Goal: Book appointment/travel/reservation

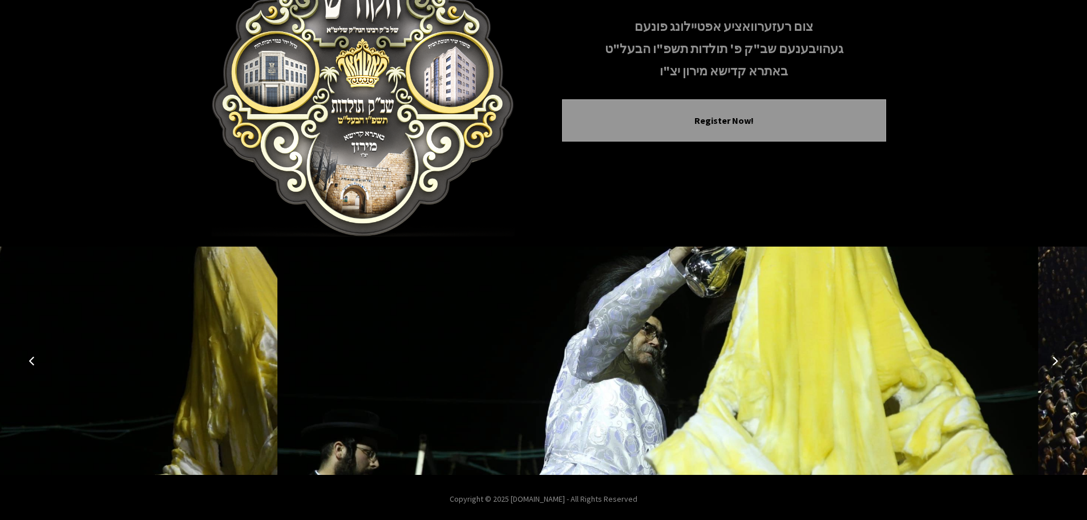
scroll to position [118, 0]
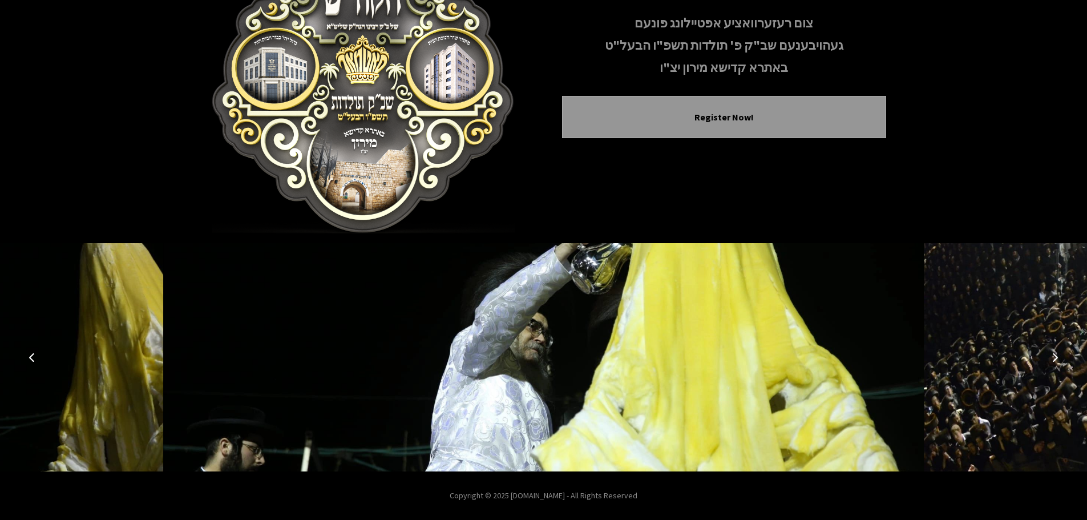
click at [27, 363] on button "Previous image" at bounding box center [31, 357] width 27 height 27
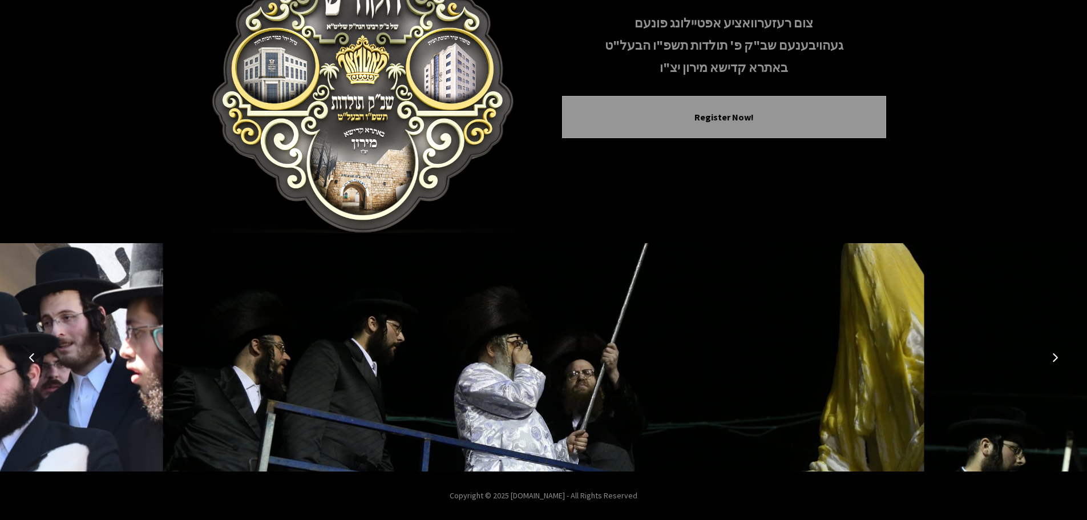
click at [1060, 363] on button "Next image" at bounding box center [1055, 357] width 27 height 27
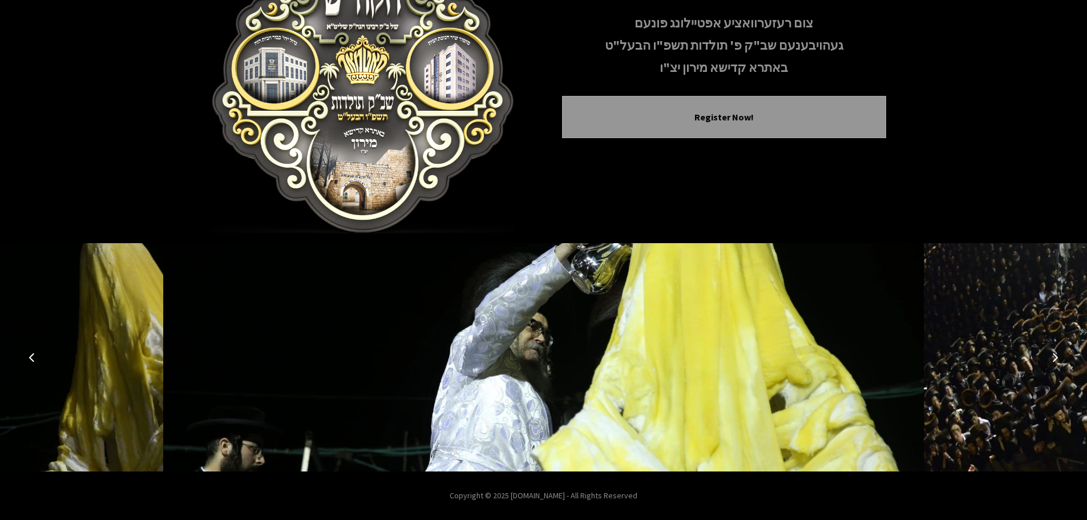
click at [1059, 362] on button "Next image" at bounding box center [1055, 357] width 27 height 27
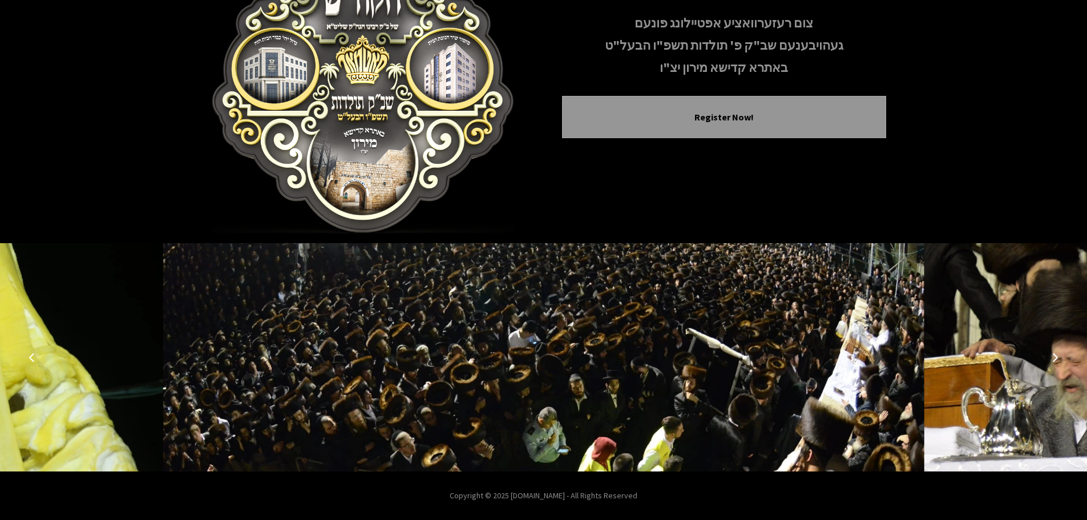
click at [1059, 362] on button "Next image" at bounding box center [1055, 357] width 27 height 27
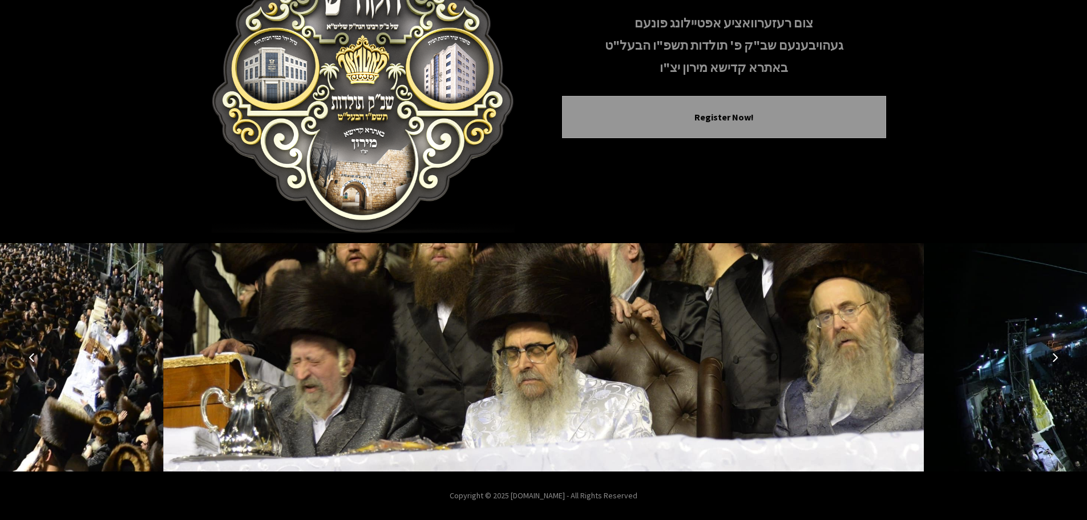
click at [1059, 362] on button "Next image" at bounding box center [1055, 357] width 27 height 27
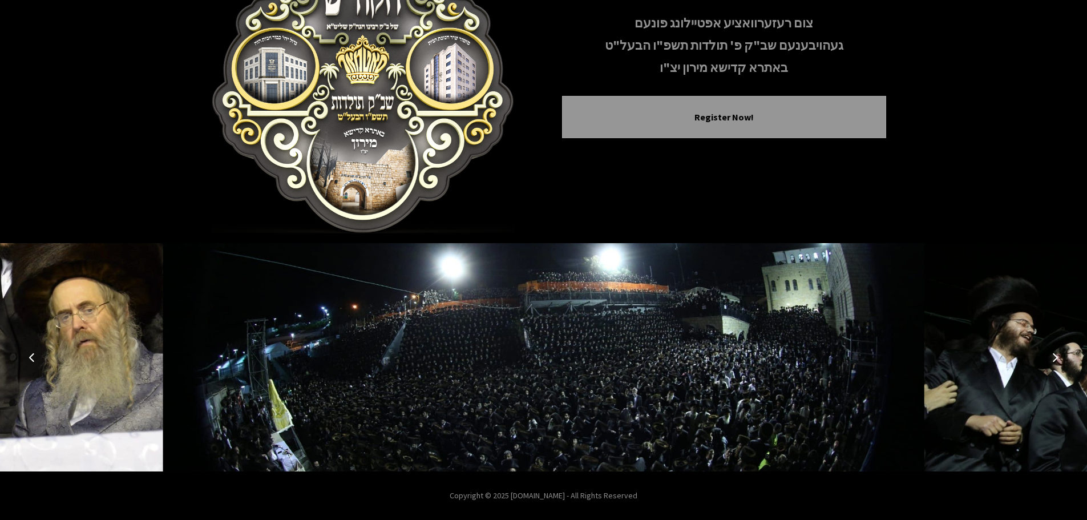
click at [1052, 360] on icon "Next image" at bounding box center [1055, 357] width 9 height 9
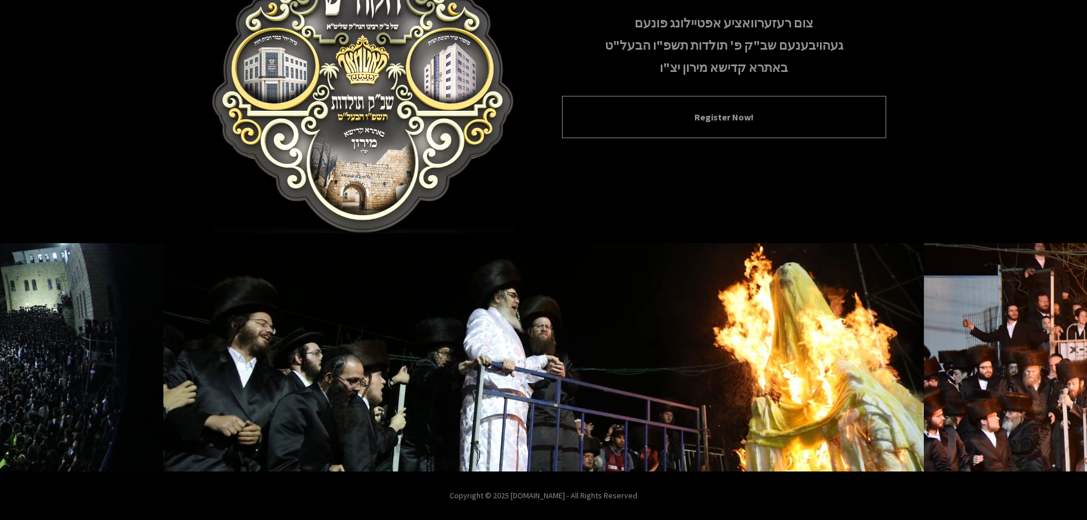
click at [681, 120] on button "Register Now!" at bounding box center [724, 117] width 296 height 14
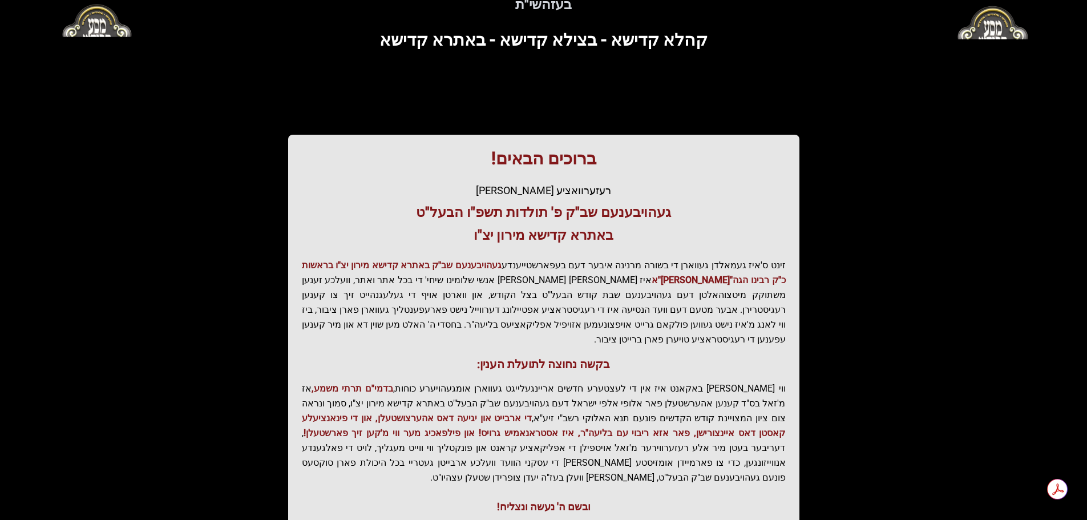
scroll to position [141, 0]
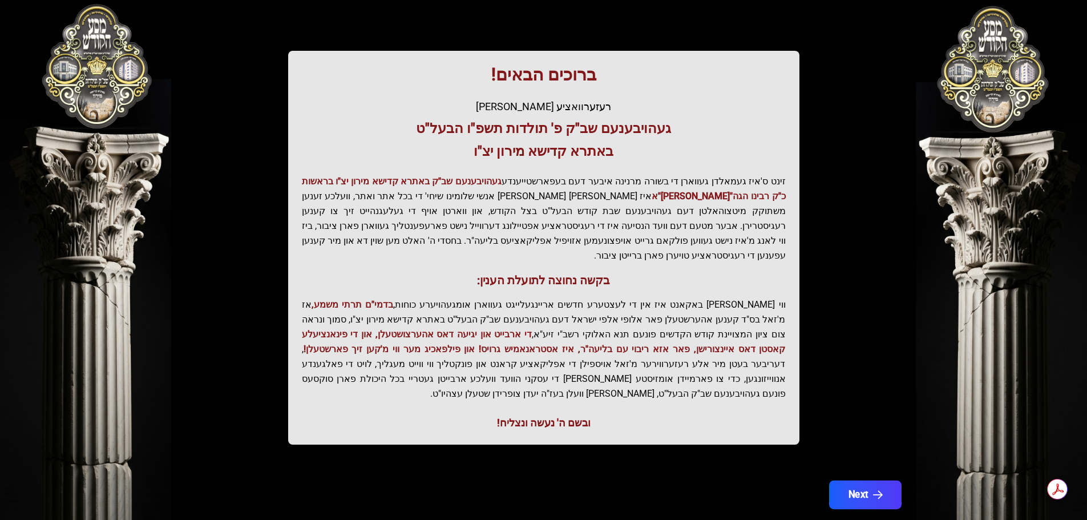
click at [858, 481] on button "Next" at bounding box center [865, 495] width 72 height 29
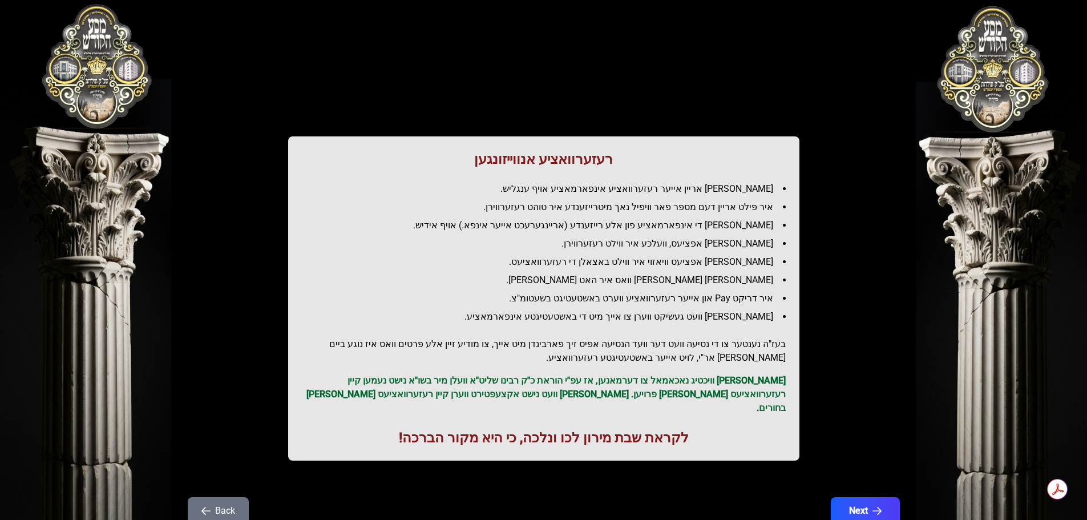
scroll to position [0, 0]
click at [859, 500] on button "Next" at bounding box center [865, 511] width 72 height 29
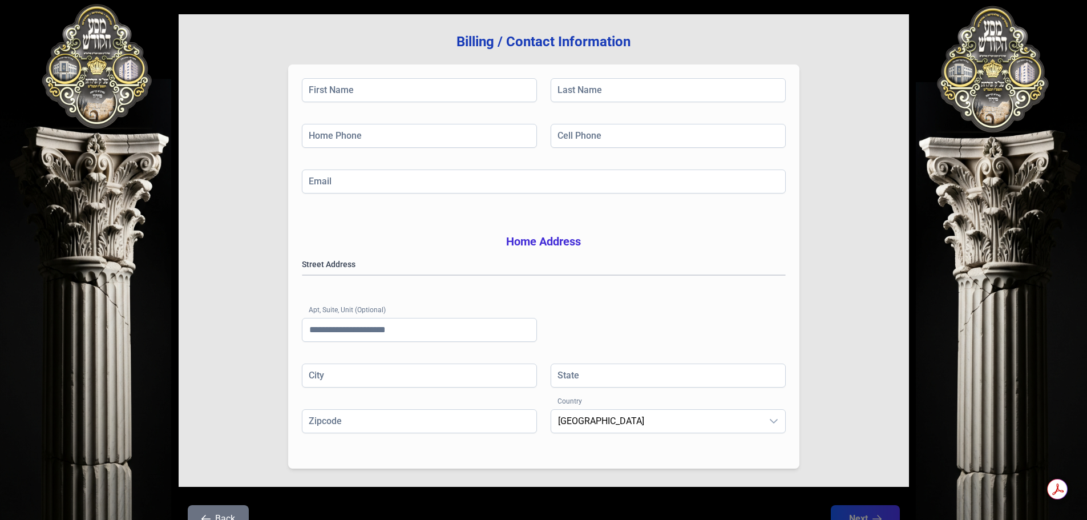
scroll to position [187, 0]
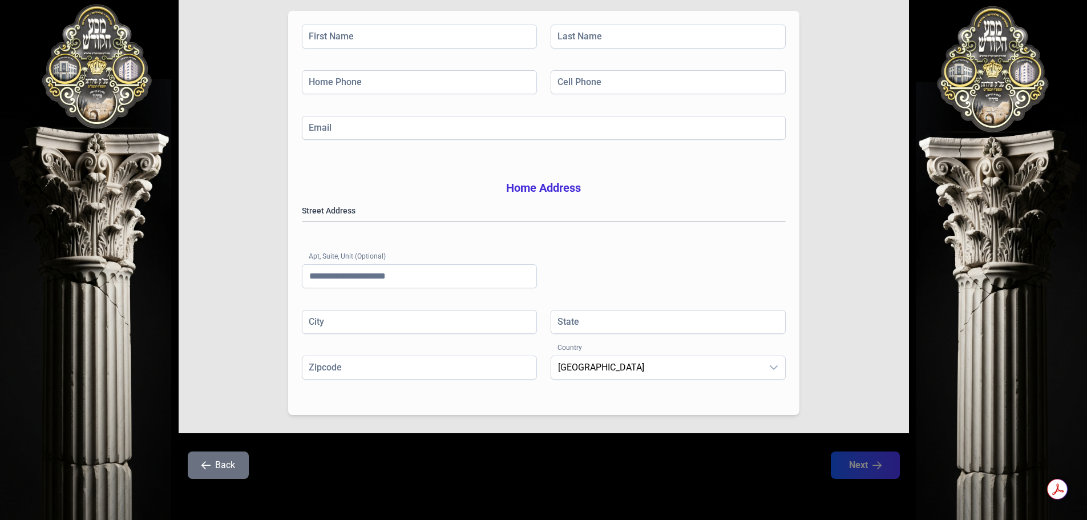
click at [216, 462] on button "Back" at bounding box center [218, 464] width 61 height 27
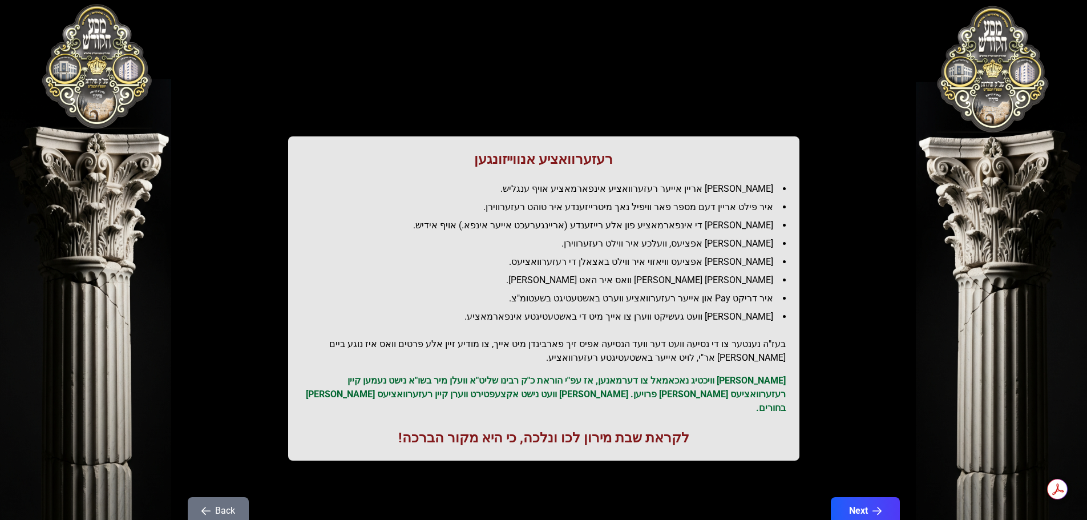
scroll to position [0, 0]
click at [216, 462] on div "רעזערוואציע אנווייזונגען איר לייגט אריין אייער רעזערוואציע אינפארמאציע אויף ענג…" at bounding box center [544, 253] width 730 height 452
click at [211, 498] on button "Back" at bounding box center [218, 511] width 61 height 27
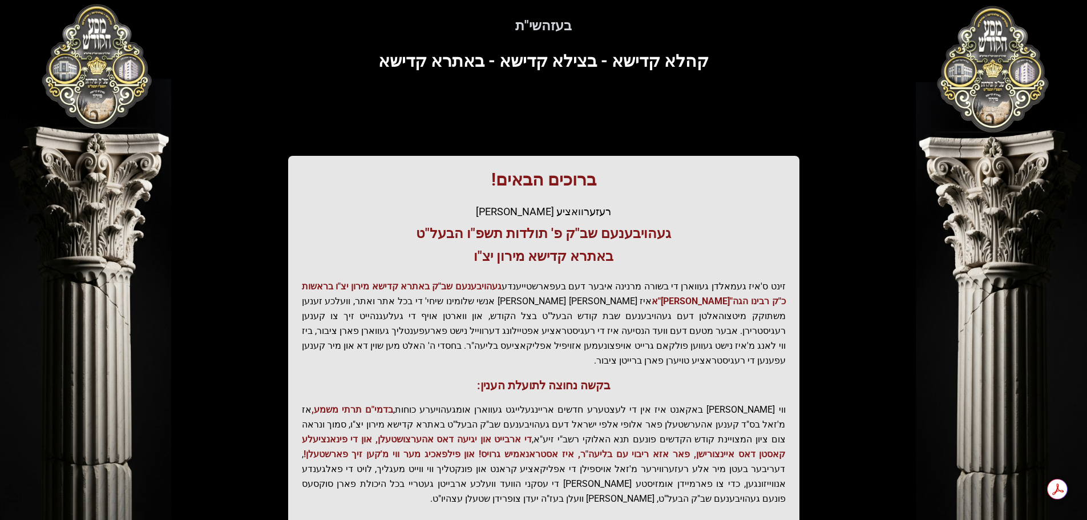
scroll to position [141, 0]
